Goal: Information Seeking & Learning: Learn about a topic

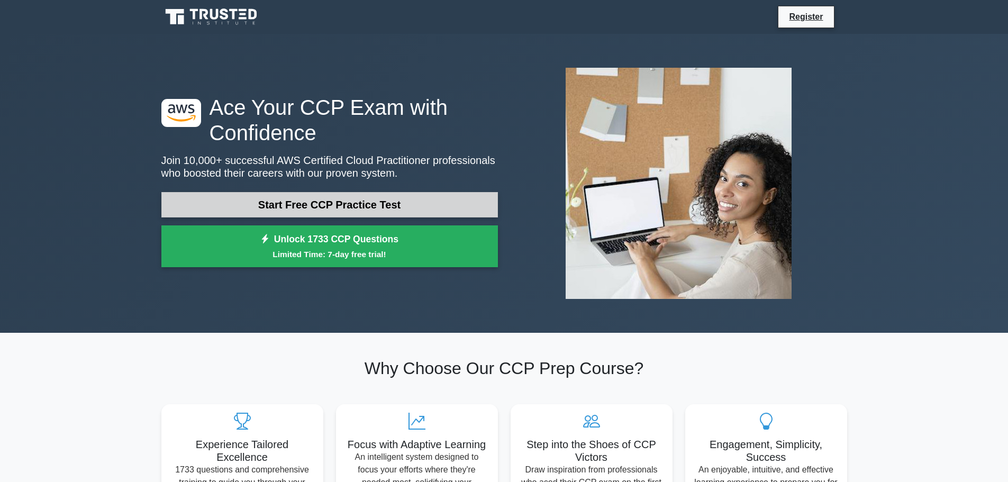
click at [389, 213] on link "Start Free CCP Practice Test" at bounding box center [329, 204] width 337 height 25
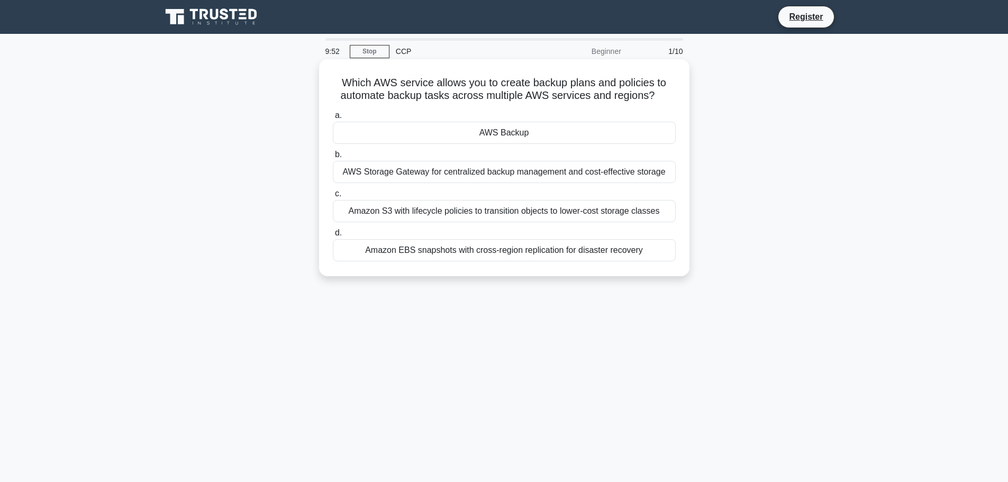
click at [476, 139] on div "AWS Backup" at bounding box center [504, 133] width 343 height 22
click at [333, 119] on input "a. AWS Backup" at bounding box center [333, 115] width 0 height 7
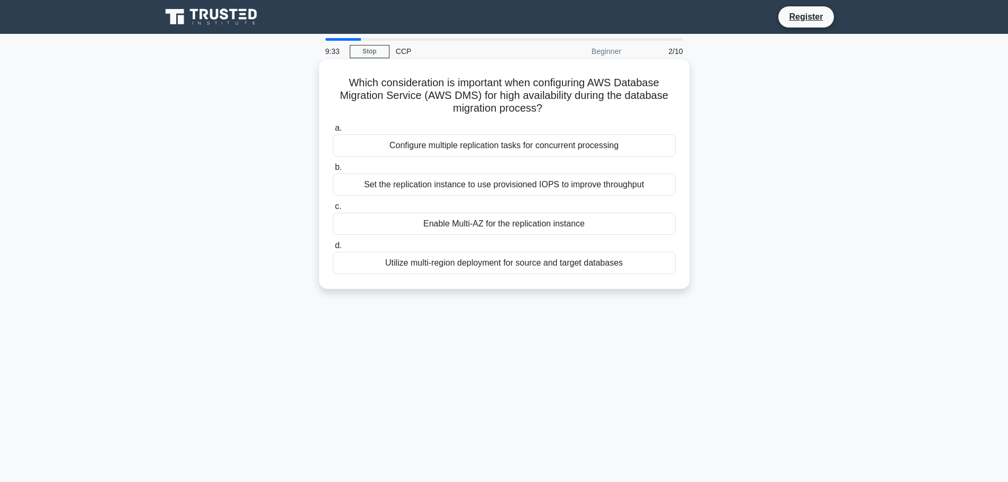
click at [468, 150] on div "Configure multiple replication tasks for concurrent processing" at bounding box center [504, 145] width 343 height 22
click at [333, 132] on input "a. Configure multiple replication tasks for concurrent processing" at bounding box center [333, 128] width 0 height 7
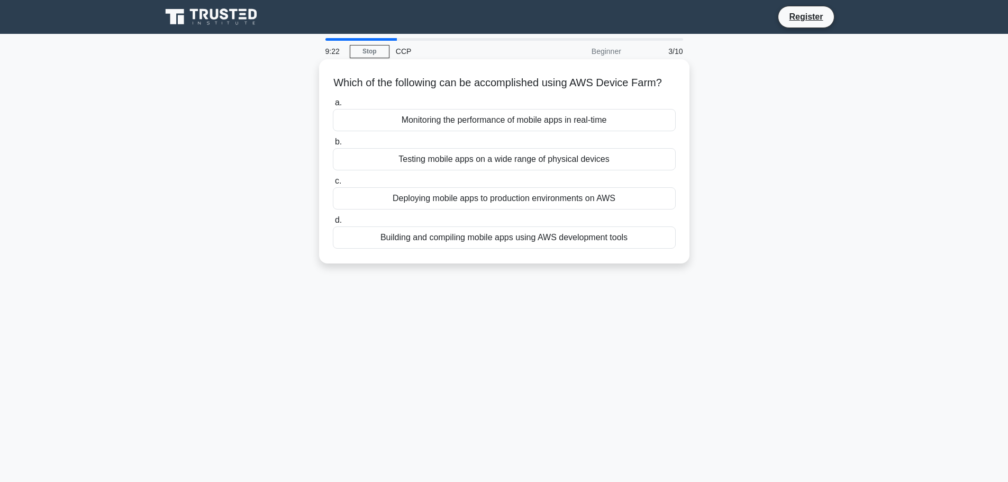
click at [507, 249] on div "Building and compiling mobile apps using AWS development tools" at bounding box center [504, 238] width 343 height 22
click at [333, 224] on input "d. Building and compiling mobile apps using AWS development tools" at bounding box center [333, 220] width 0 height 7
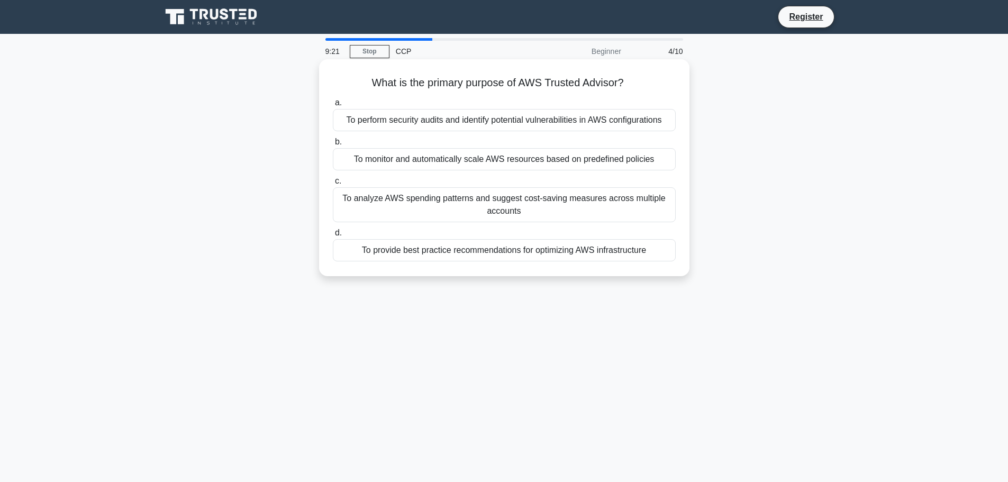
click at [426, 160] on div "To monitor and automatically scale AWS resources based on predefined policies" at bounding box center [504, 159] width 343 height 22
click at [333, 146] on input "b. To monitor and automatically scale AWS resources based on predefined policies" at bounding box center [333, 142] width 0 height 7
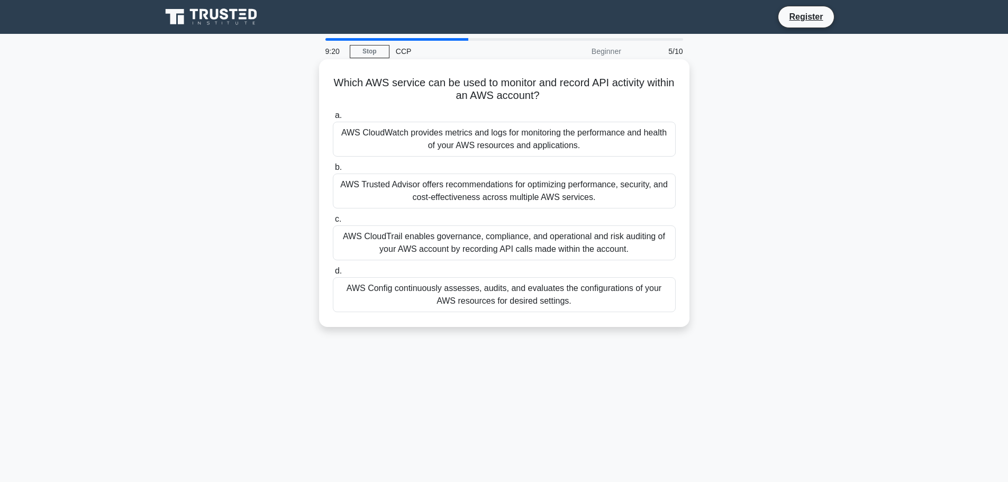
click at [465, 217] on label "c. AWS CloudTrail enables governance, compliance, and operational and risk audi…" at bounding box center [504, 237] width 343 height 48
click at [333, 217] on input "c. AWS CloudTrail enables governance, compliance, and operational and risk audi…" at bounding box center [333, 219] width 0 height 7
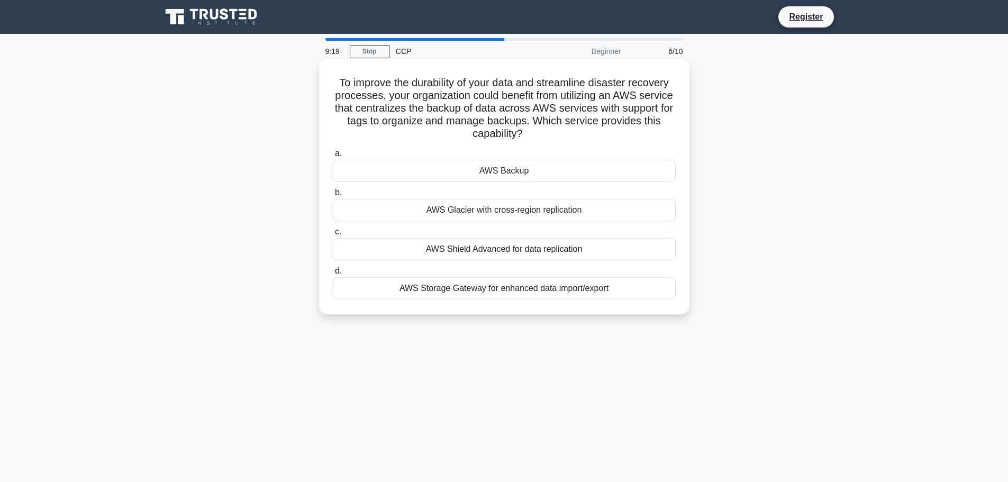
click at [465, 214] on div "AWS Glacier with cross-region replication" at bounding box center [504, 210] width 343 height 22
click at [333, 196] on input "b. AWS Glacier with cross-region replication" at bounding box center [333, 193] width 0 height 7
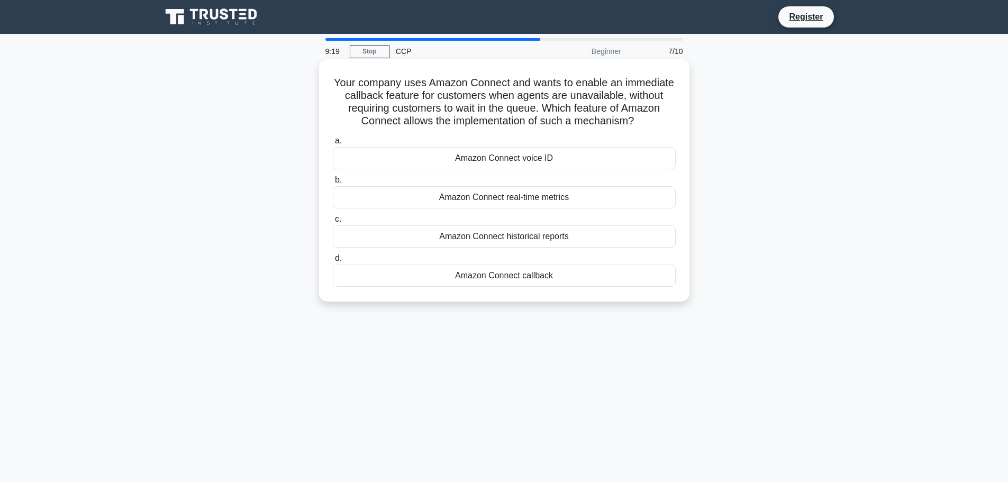
click at [477, 275] on div "Amazon Connect callback" at bounding box center [504, 276] width 343 height 22
click at [333, 262] on input "d. Amazon Connect callback" at bounding box center [333, 258] width 0 height 7
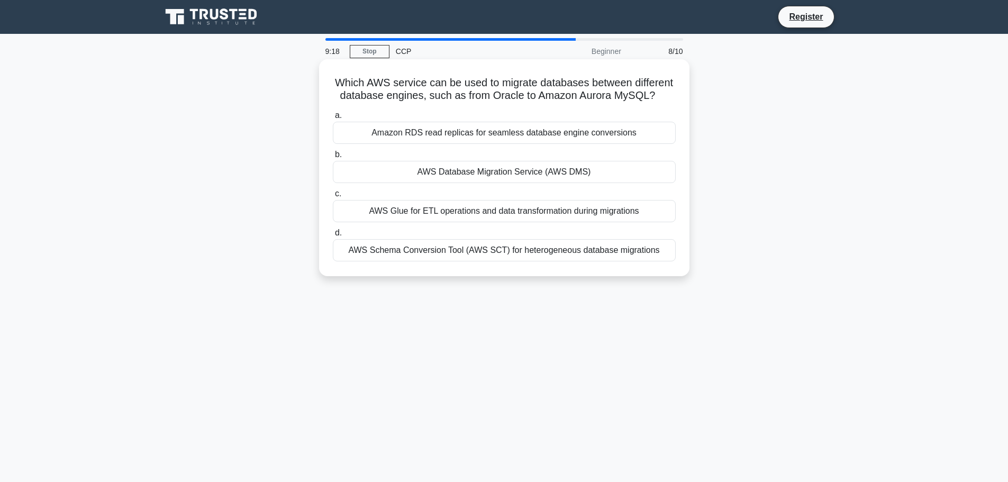
click at [490, 166] on div "AWS Database Migration Service (AWS DMS)" at bounding box center [504, 172] width 343 height 22
click at [333, 158] on input "b. AWS Database Migration Service (AWS DMS)" at bounding box center [333, 154] width 0 height 7
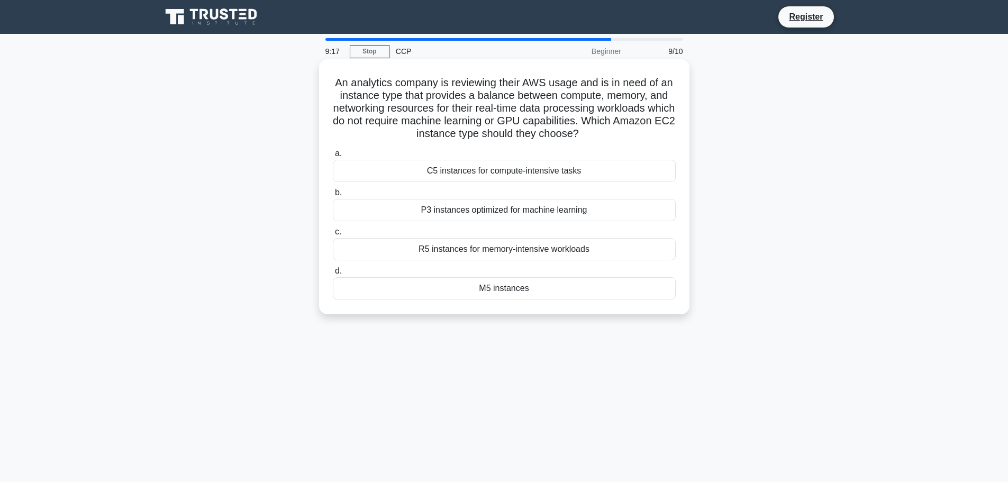
click at [507, 173] on div "C5 instances for compute-intensive tasks" at bounding box center [504, 171] width 343 height 22
click at [333, 157] on input "a. C5 instances for compute-intensive tasks" at bounding box center [333, 153] width 0 height 7
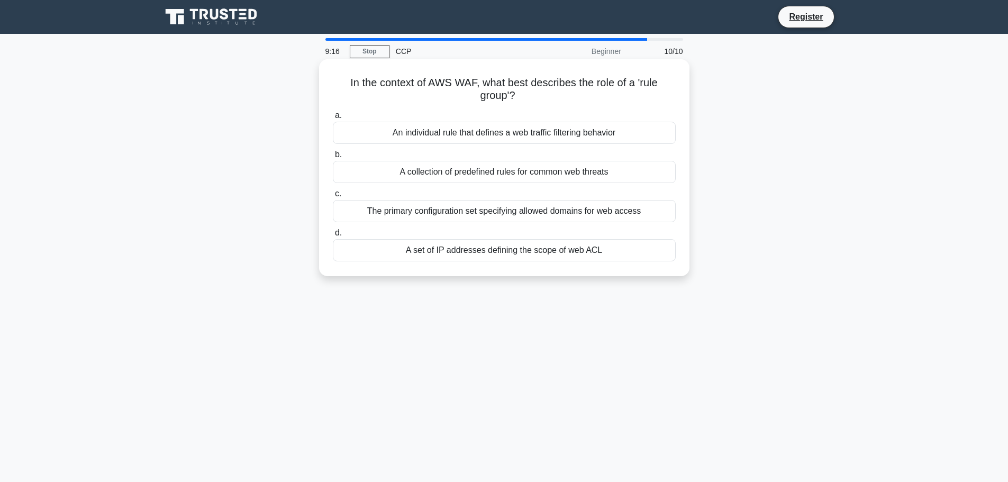
click at [509, 182] on div "A collection of predefined rules for common web threats" at bounding box center [504, 172] width 343 height 22
click at [333, 158] on input "b. A collection of predefined rules for common web threats" at bounding box center [333, 154] width 0 height 7
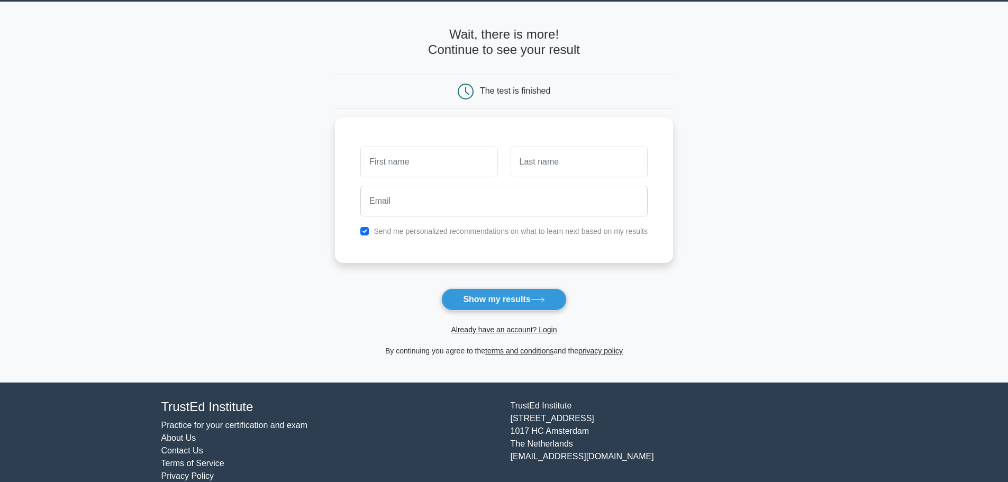
scroll to position [50, 0]
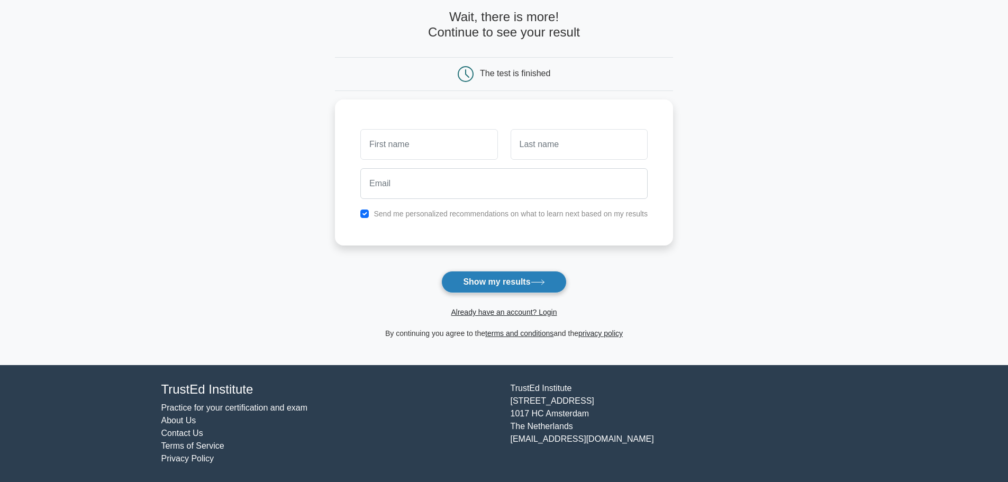
click at [513, 286] on button "Show my results" at bounding box center [503, 282] width 125 height 22
click at [397, 140] on input "text" at bounding box center [428, 142] width 137 height 31
type input "rachel"
type input "C"
type input "torres"
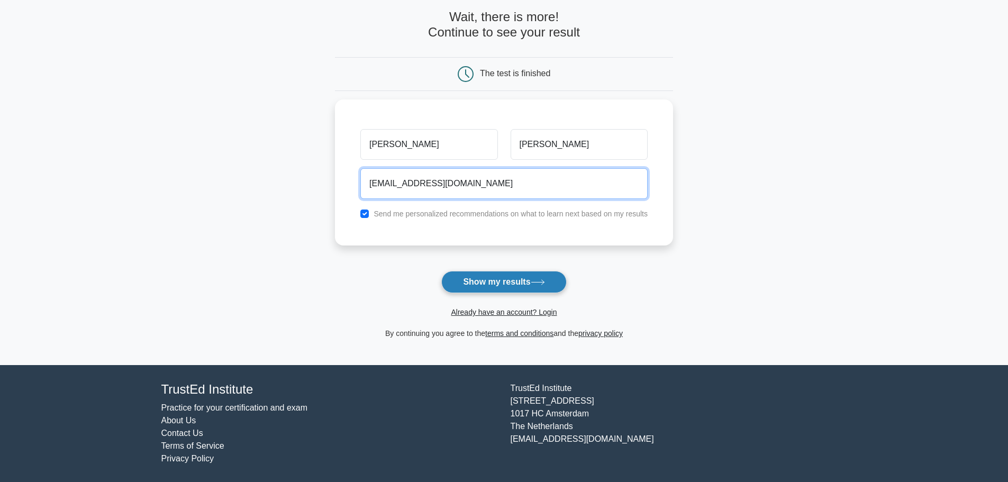
type input "cortestrachel10@gamil.com"
click at [534, 277] on button "Show my results" at bounding box center [503, 282] width 125 height 22
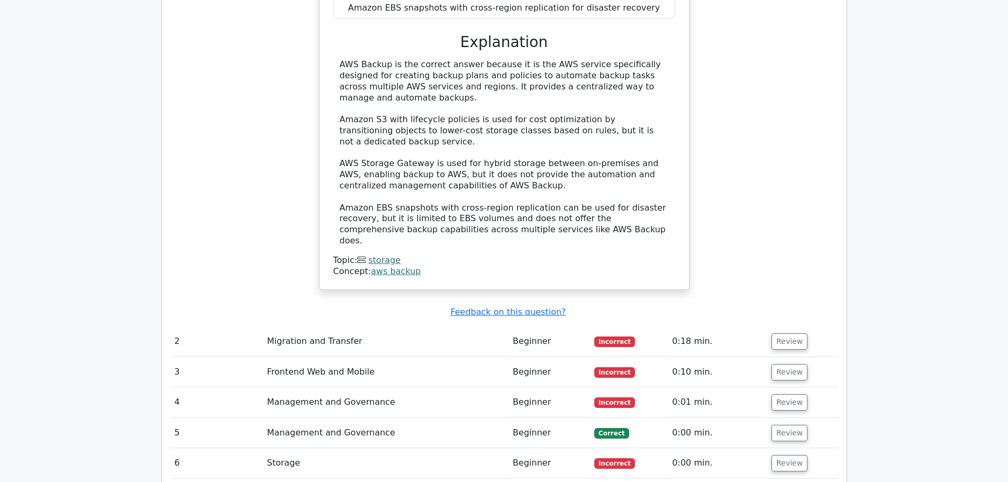
scroll to position [1112, 0]
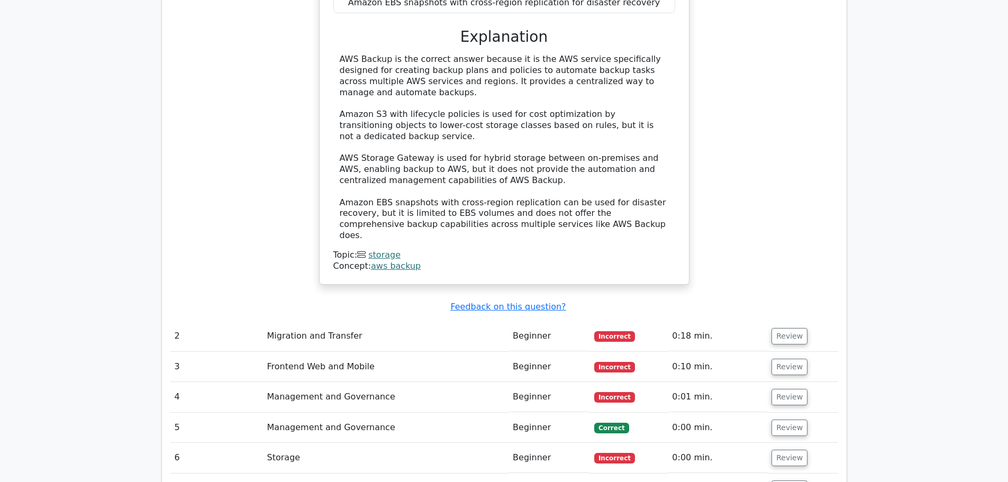
click at [190, 321] on td "2" at bounding box center [216, 336] width 93 height 30
click at [297, 321] on td "Migration and Transfer" at bounding box center [386, 336] width 246 height 30
click at [778, 328] on button "Review" at bounding box center [790, 336] width 36 height 16
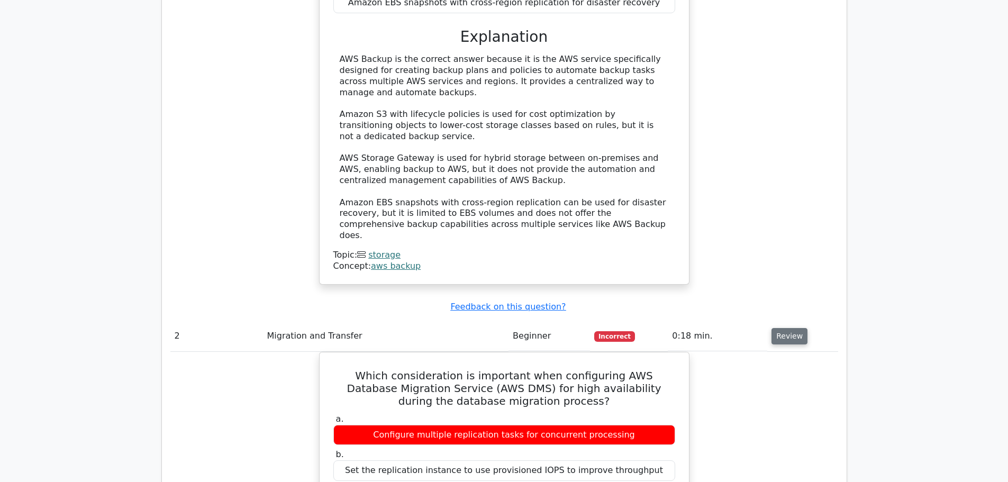
click at [778, 328] on button "Review" at bounding box center [790, 336] width 36 height 16
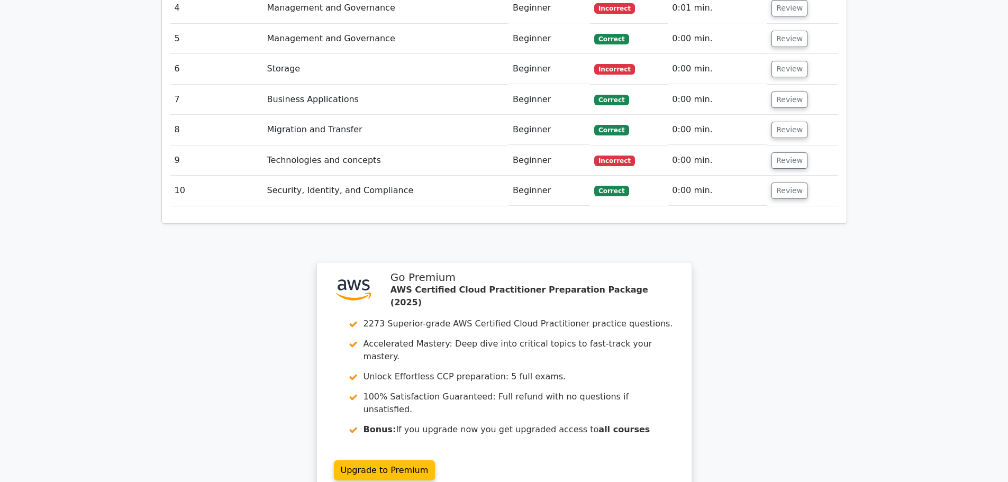
scroll to position [1609, 0]
